Goal: Task Accomplishment & Management: Complete application form

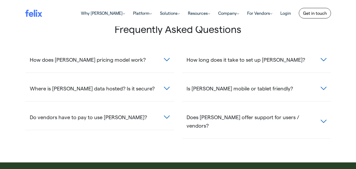
scroll to position [272, 0]
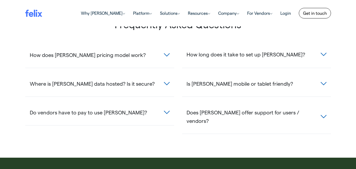
click at [244, 52] on button "How long does it take to set up [PERSON_NAME]?" at bounding box center [256, 54] width 149 height 15
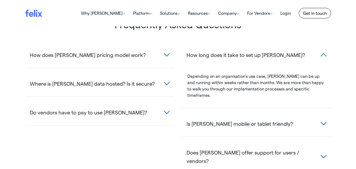
click at [248, 74] on span "Depending on an organisation's use case, [PERSON_NAME] can be up and running wi…" at bounding box center [255, 86] width 137 height 24
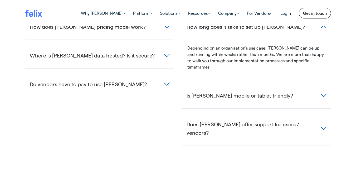
scroll to position [308, 0]
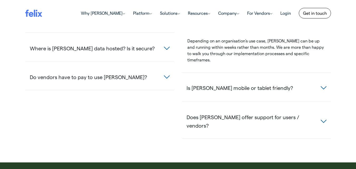
click at [248, 84] on span "Is [PERSON_NAME] mobile or tablet friendly?" at bounding box center [240, 88] width 106 height 8
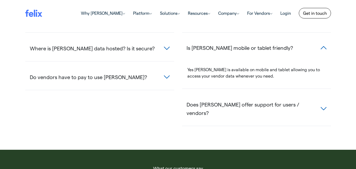
click at [247, 43] on span "Is [PERSON_NAME] mobile or tablet friendly?" at bounding box center [240, 47] width 106 height 8
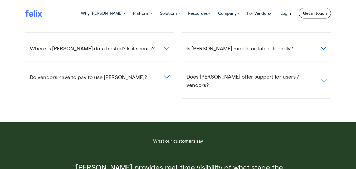
click at [234, 73] on button "Does [PERSON_NAME] offer support for users / vendors?" at bounding box center [256, 81] width 149 height 24
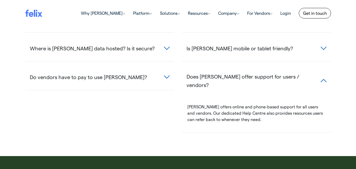
click at [234, 73] on button "Does [PERSON_NAME] offer support for users / vendors?" at bounding box center [256, 81] width 149 height 24
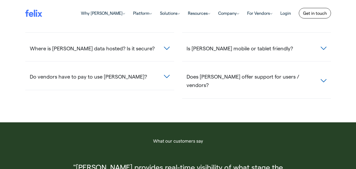
click at [182, 69] on button "Does [PERSON_NAME] offer support for users / vendors?" at bounding box center [256, 81] width 149 height 24
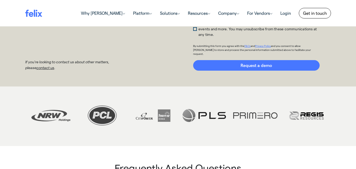
scroll to position [0, 0]
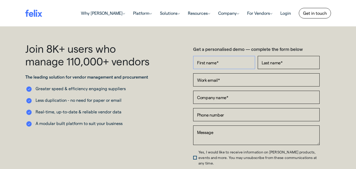
click at [239, 65] on input "First name *" at bounding box center [224, 62] width 62 height 13
type input "R"
type input "rohit"
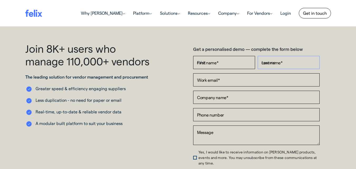
type input "rewane"
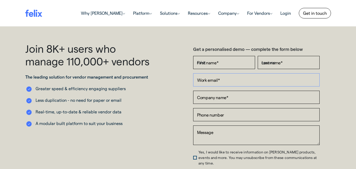
click at [223, 84] on input "Work email *" at bounding box center [256, 79] width 127 height 13
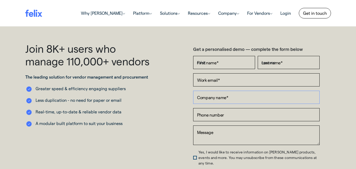
click at [222, 100] on form "Get a personalised demo — complete the form below First name * rohit Last name …" at bounding box center [256, 122] width 127 height 153
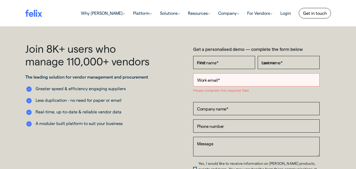
click at [222, 100] on fieldset "Work email * Please complete this required field." at bounding box center [256, 87] width 129 height 29
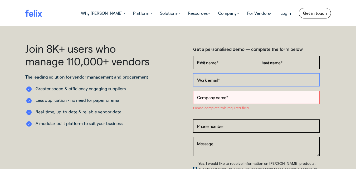
click at [223, 83] on input "Work email *" at bounding box center [256, 79] width 127 height 13
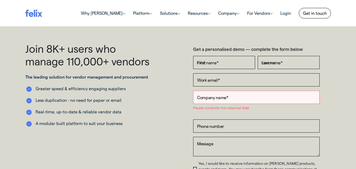
click at [220, 94] on form "Get a personalised demo — complete the form below First name * [PERSON_NAME] La…" at bounding box center [256, 128] width 127 height 164
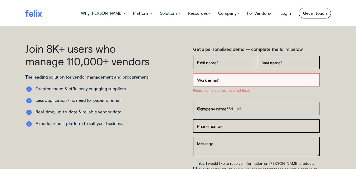
type input "Phenix Harnees Pvt Ltd"
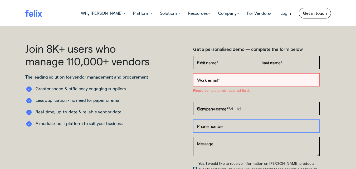
click at [225, 127] on input "Phone number" at bounding box center [256, 125] width 127 height 13
type input "8767588348"
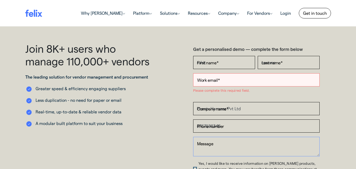
click at [219, 146] on textarea "Message" at bounding box center [256, 147] width 127 height 20
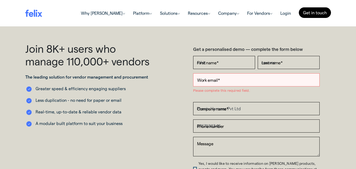
click at [314, 18] on link "Get in touch" at bounding box center [315, 12] width 32 height 11
